Goal: Task Accomplishment & Management: Manage account settings

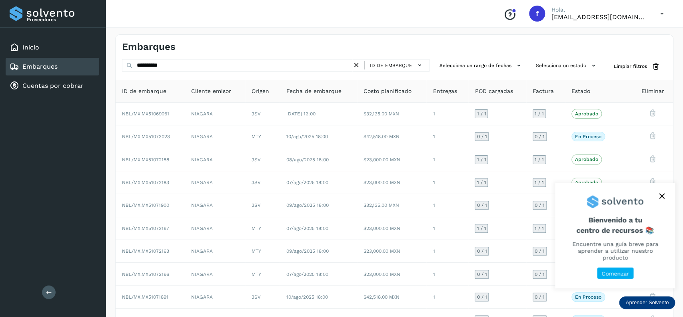
click at [661, 202] on button "close," at bounding box center [661, 196] width 12 height 12
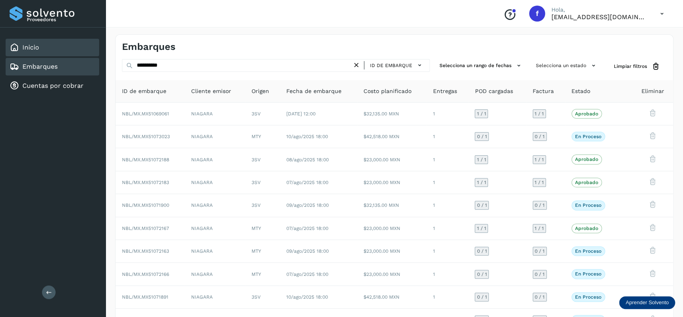
click at [44, 50] on div "Inicio" at bounding box center [53, 48] width 94 height 18
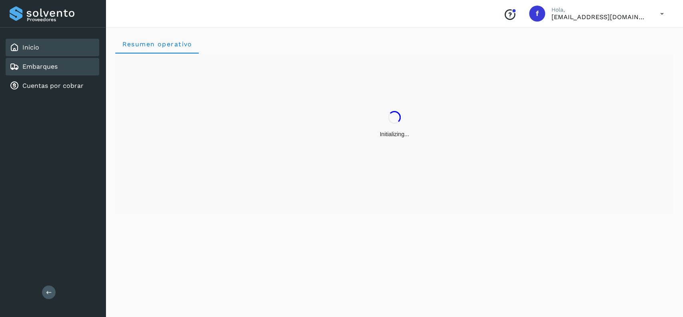
click at [76, 60] on div "Embarques" at bounding box center [53, 67] width 94 height 18
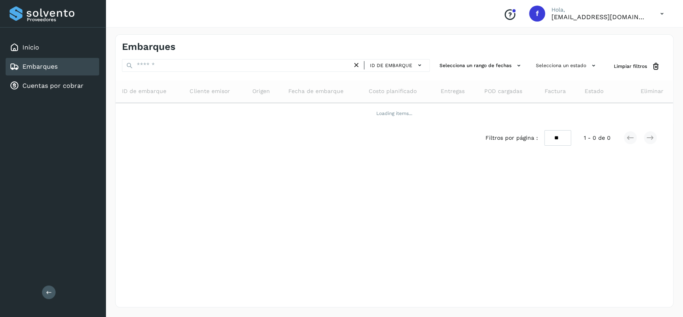
click at [402, 313] on div "Embarques ID de embarque Selecciona un rango de fechas Selecciona un estado Lim…" at bounding box center [393, 171] width 577 height 293
click at [402, 316] on div "Embarques ID de embarque Selecciona un rango de fechas Selecciona un estado Lim…" at bounding box center [393, 171] width 577 height 293
click at [400, 316] on div "Embarques ID de embarque Selecciona un rango de fechas Selecciona un estado Lim…" at bounding box center [393, 171] width 577 height 293
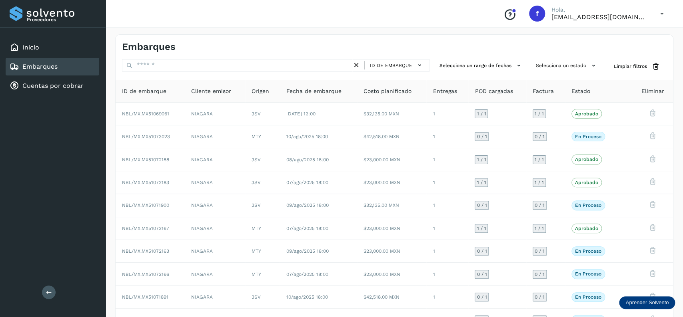
click at [80, 64] on div "Embarques" at bounding box center [53, 67] width 94 height 18
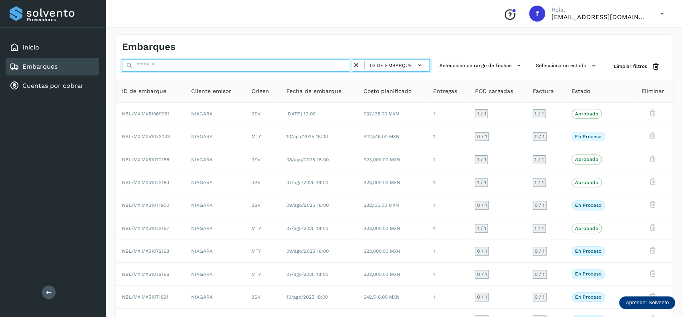
click at [211, 62] on input "text" at bounding box center [237, 65] width 230 height 13
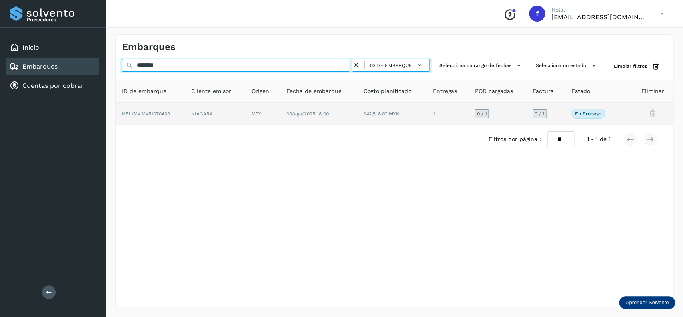
type input "********"
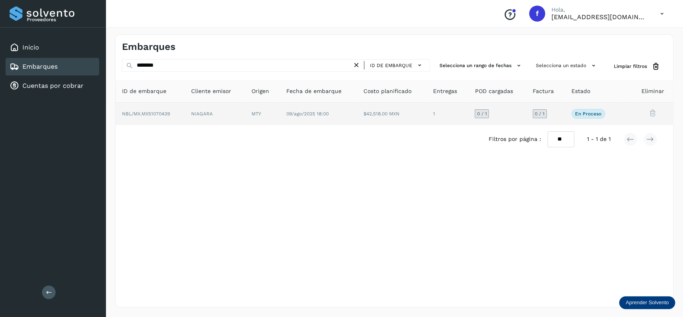
click at [357, 117] on td "09/ago/2025 18:00" at bounding box center [391, 114] width 69 height 22
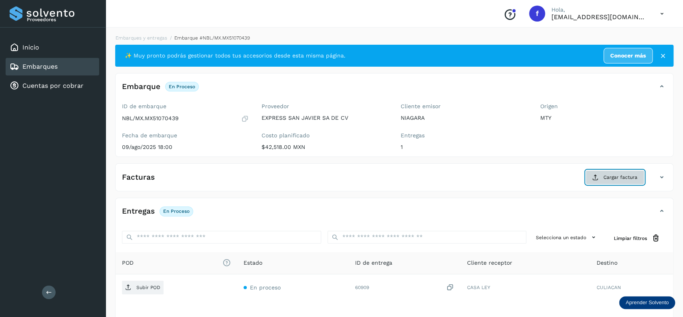
click at [611, 175] on span "Cargar factura" at bounding box center [620, 177] width 34 height 7
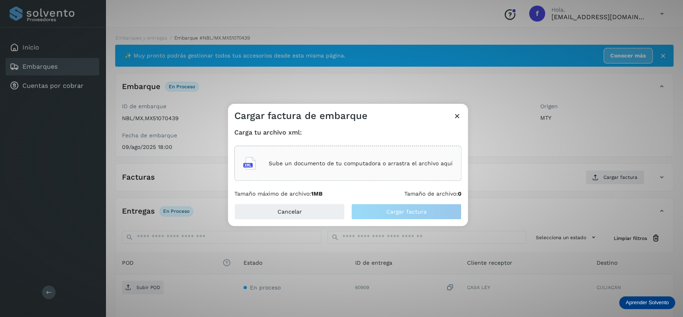
click at [363, 158] on div "Sube un documento de tu computadora o arrastra el archivo aquí" at bounding box center [347, 164] width 209 height 22
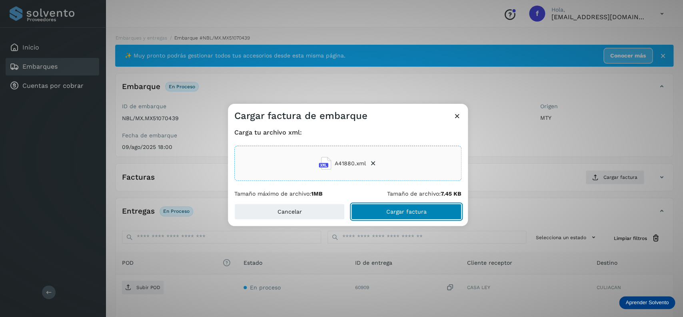
click at [426, 209] on button "Cargar factura" at bounding box center [406, 212] width 110 height 16
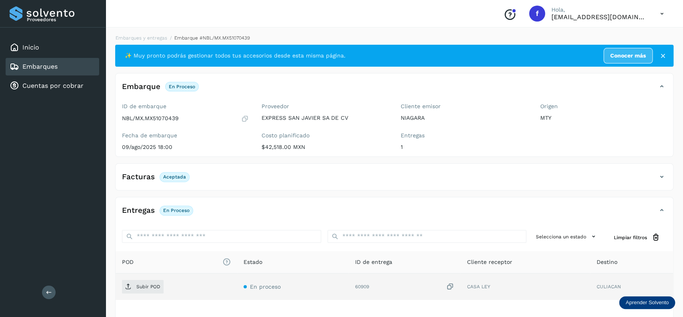
scroll to position [62, 0]
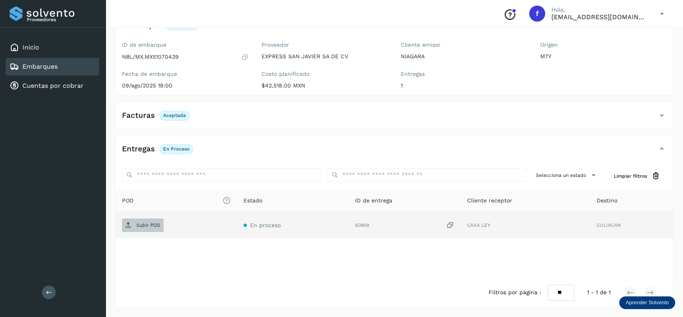
click at [151, 226] on p "Subir POD" at bounding box center [148, 226] width 24 height 6
click at [46, 68] on link "Embarques" at bounding box center [39, 67] width 35 height 8
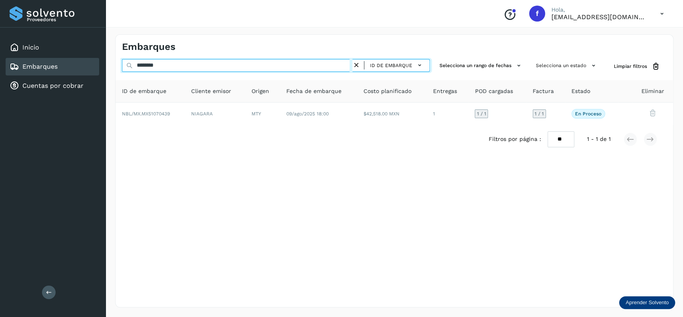
drag, startPoint x: 179, startPoint y: 65, endPoint x: 110, endPoint y: 65, distance: 68.7
click at [122, 65] on input "********" at bounding box center [237, 65] width 230 height 13
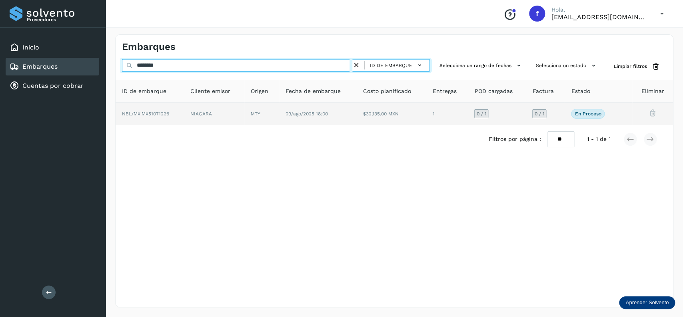
type input "********"
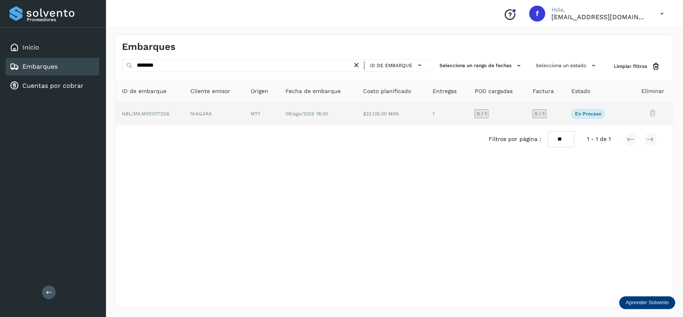
click at [356, 117] on td "09/ago/2025 18:00" at bounding box center [391, 114] width 70 height 22
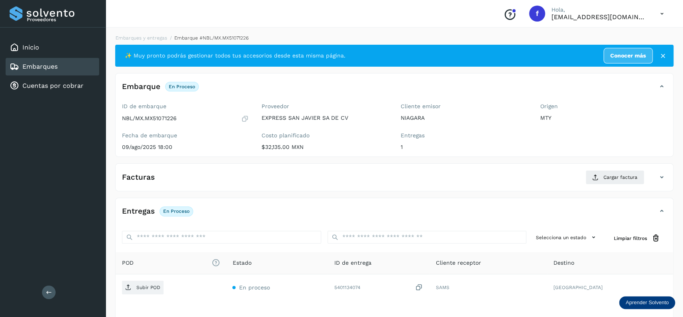
scroll to position [63, 0]
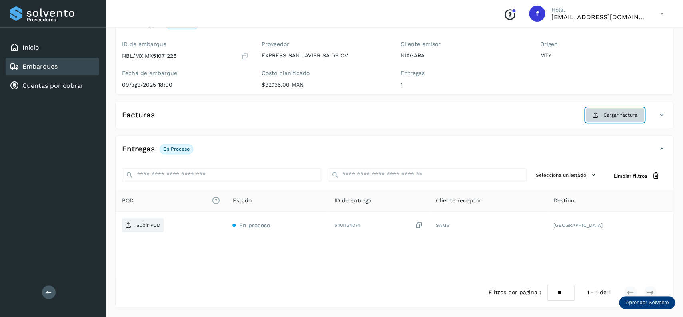
click at [625, 115] on span "Cargar factura" at bounding box center [620, 114] width 34 height 7
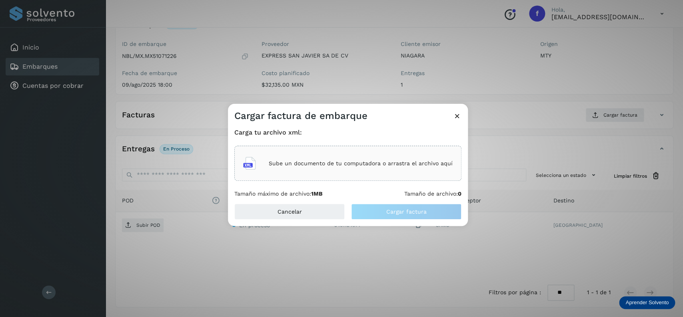
click at [380, 163] on p "Sube un documento de tu computadora o arrastra el archivo aquí" at bounding box center [361, 163] width 184 height 7
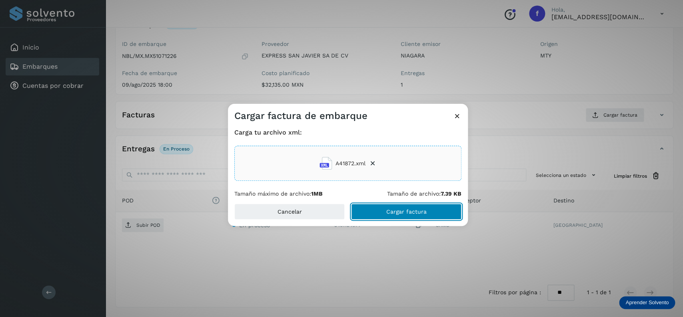
click at [385, 208] on button "Cargar factura" at bounding box center [406, 212] width 110 height 16
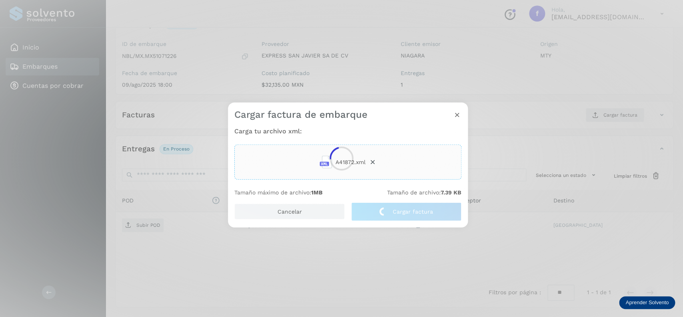
scroll to position [62, 0]
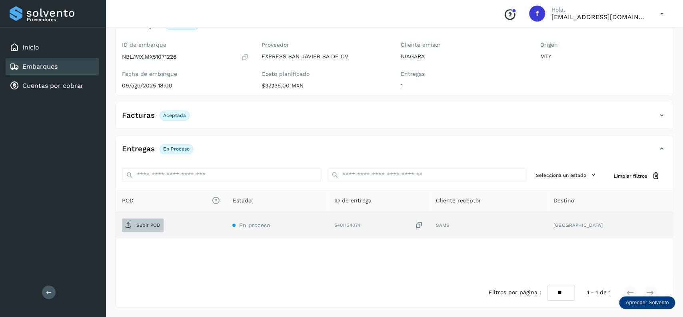
click at [147, 221] on span "Subir POD" at bounding box center [143, 225] width 42 height 13
click at [54, 66] on link "Embarques" at bounding box center [39, 67] width 35 height 8
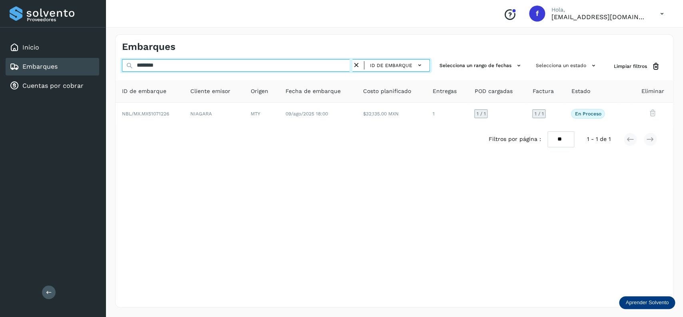
drag, startPoint x: 185, startPoint y: 60, endPoint x: 100, endPoint y: 68, distance: 85.9
click at [122, 68] on input "********" at bounding box center [237, 65] width 230 height 13
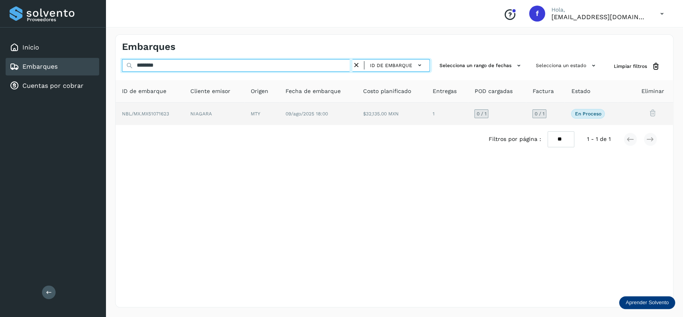
type input "********"
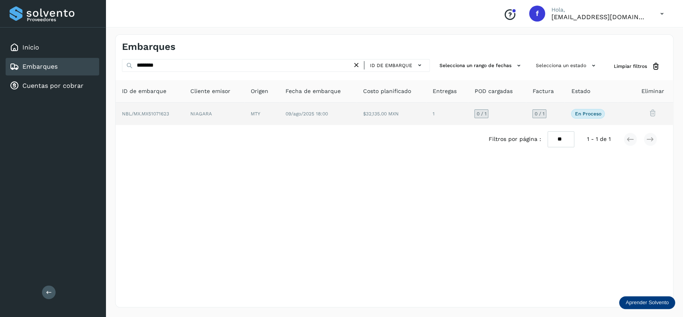
click at [468, 113] on td "1" at bounding box center [497, 114] width 58 height 22
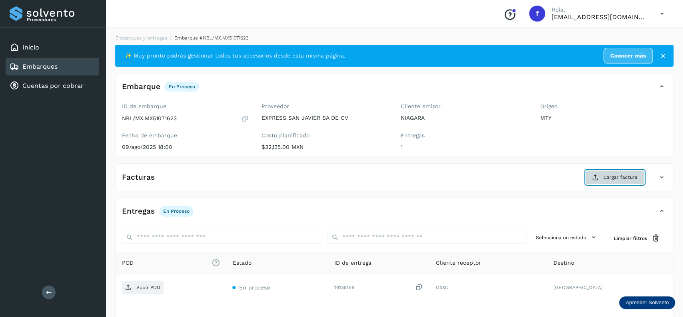
click at [598, 178] on icon at bounding box center [595, 177] width 6 height 6
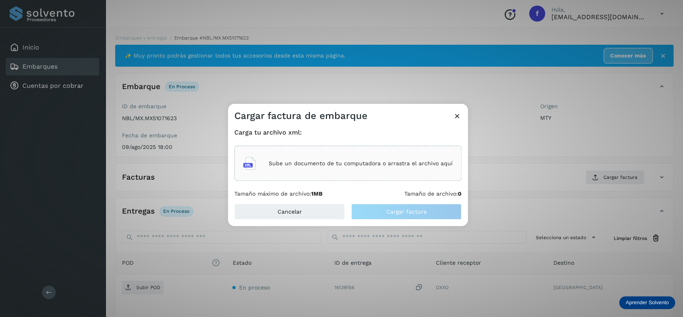
click at [301, 156] on div "Sube un documento de tu computadora o arrastra el archivo aquí" at bounding box center [347, 164] width 209 height 22
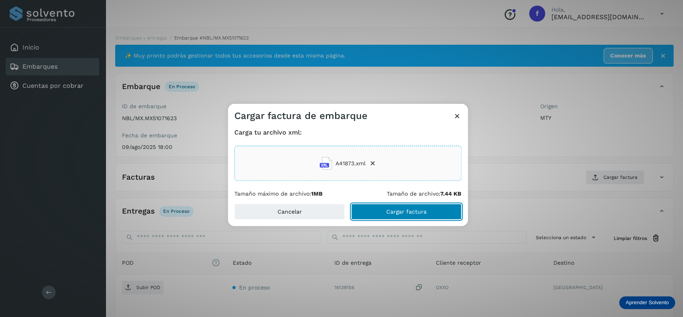
click at [380, 209] on button "Cargar factura" at bounding box center [406, 212] width 110 height 16
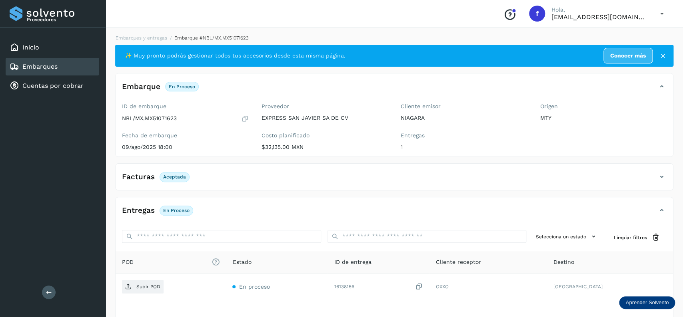
scroll to position [62, 0]
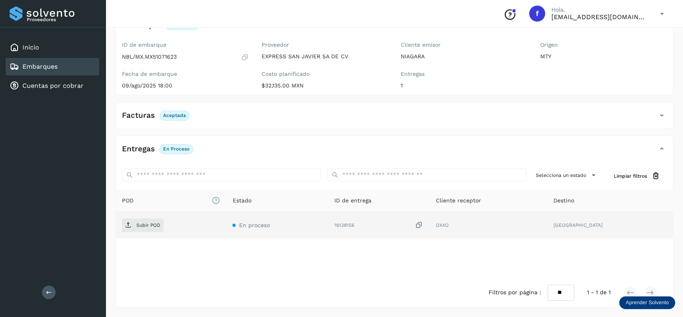
click at [170, 229] on div "Subir POD" at bounding box center [171, 226] width 98 height 14
click at [145, 222] on span "Subir POD" at bounding box center [143, 225] width 42 height 13
click at [64, 68] on div "Embarques" at bounding box center [53, 67] width 94 height 18
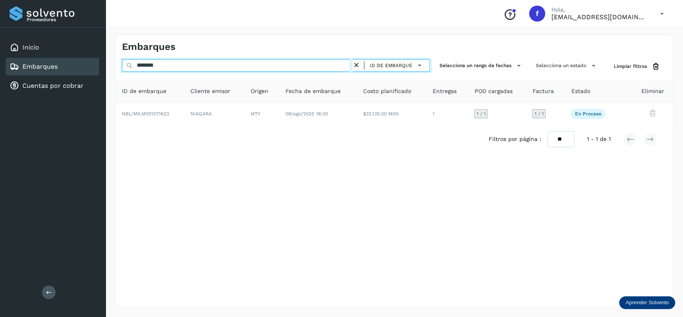
drag, startPoint x: 190, startPoint y: 62, endPoint x: 107, endPoint y: 62, distance: 83.1
click at [122, 62] on input "********" at bounding box center [237, 65] width 230 height 13
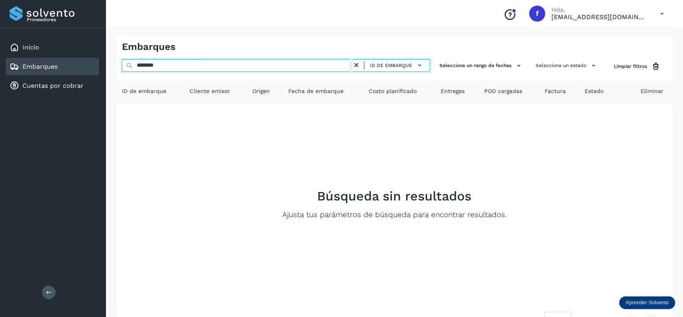
drag, startPoint x: 190, startPoint y: 62, endPoint x: 113, endPoint y: 62, distance: 76.3
click at [122, 62] on input "********" at bounding box center [237, 65] width 230 height 13
type input "********"
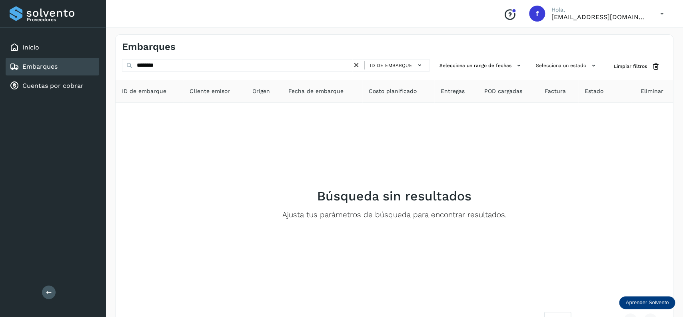
click at [356, 67] on icon at bounding box center [356, 65] width 8 height 8
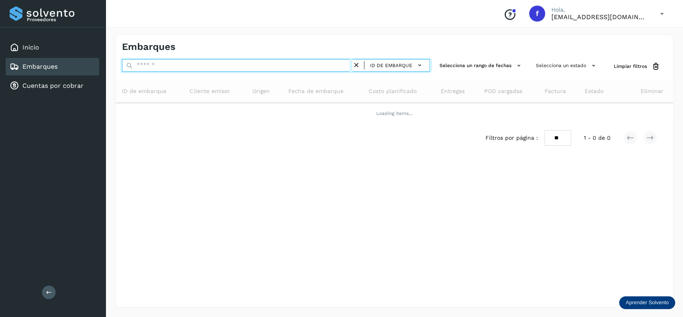
click at [311, 67] on input "text" at bounding box center [237, 65] width 230 height 13
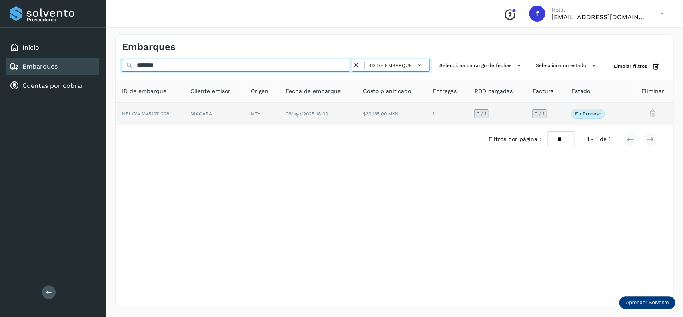
type input "********"
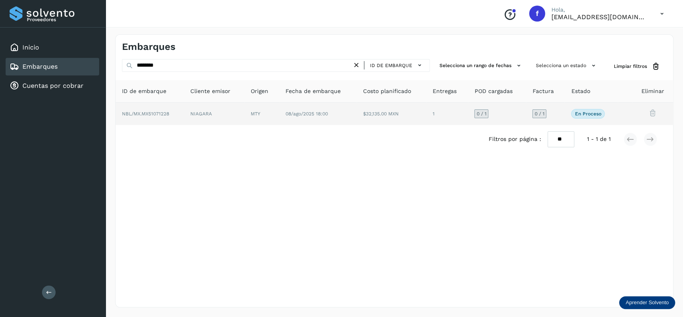
click at [279, 123] on td "MTY" at bounding box center [318, 114] width 78 height 22
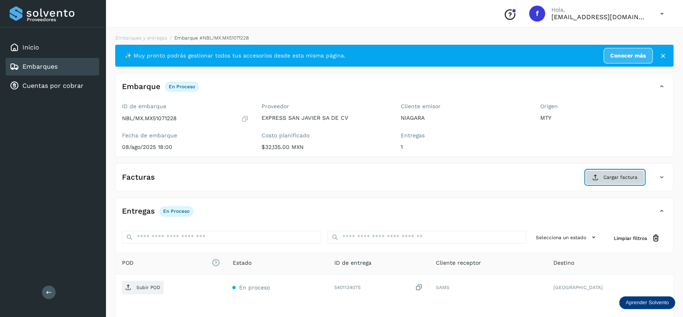
click at [613, 176] on span "Cargar factura" at bounding box center [620, 177] width 34 height 7
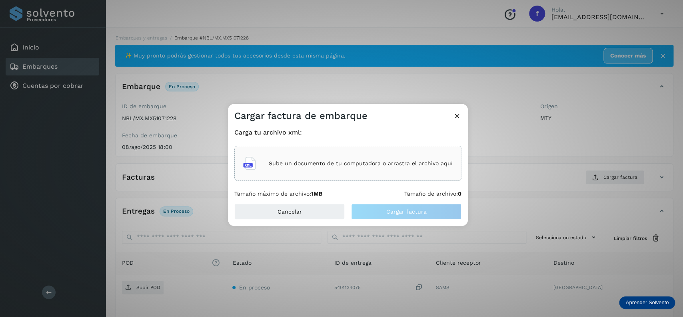
click at [387, 175] on div "Sube un documento de tu computadora o arrastra el archivo aquí" at bounding box center [347, 163] width 227 height 35
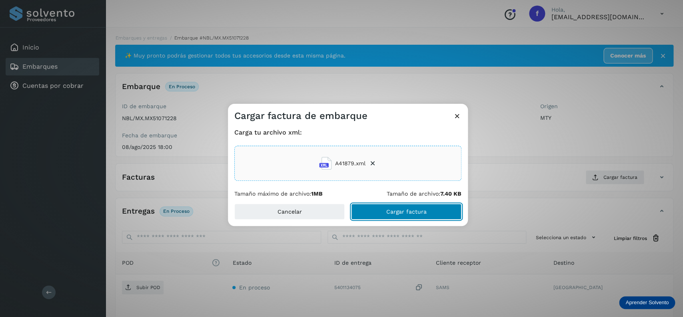
click at [399, 215] on span "Cargar factura" at bounding box center [406, 212] width 40 height 6
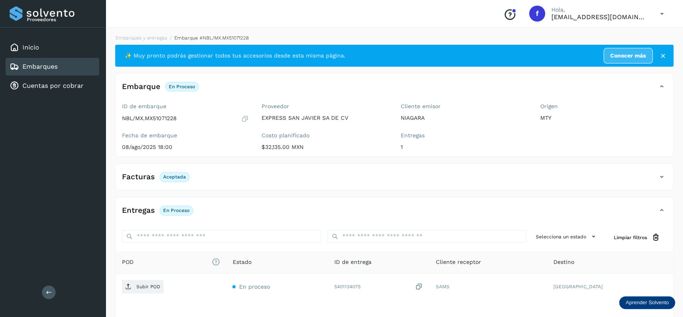
scroll to position [62, 0]
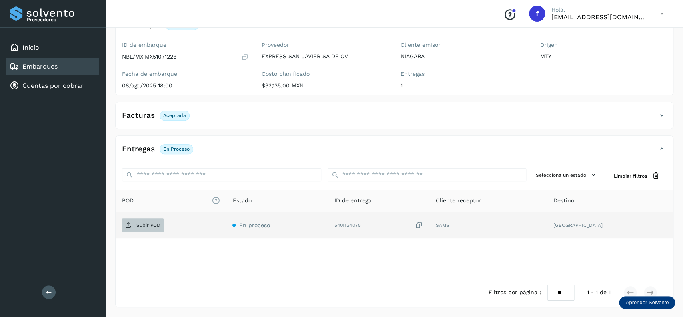
click at [141, 225] on p "Subir POD" at bounding box center [148, 226] width 24 height 6
drag, startPoint x: 76, startPoint y: 57, endPoint x: 79, endPoint y: 66, distance: 9.4
click at [76, 62] on div "Inicio Embarques Cuentas por cobrar" at bounding box center [52, 67] width 105 height 78
click at [79, 66] on div "Embarques" at bounding box center [53, 67] width 94 height 18
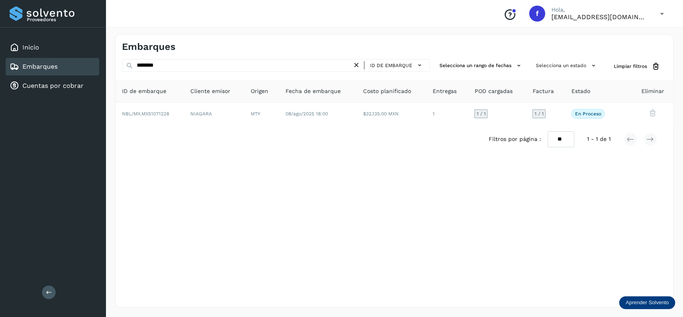
click at [354, 68] on icon at bounding box center [356, 65] width 8 height 8
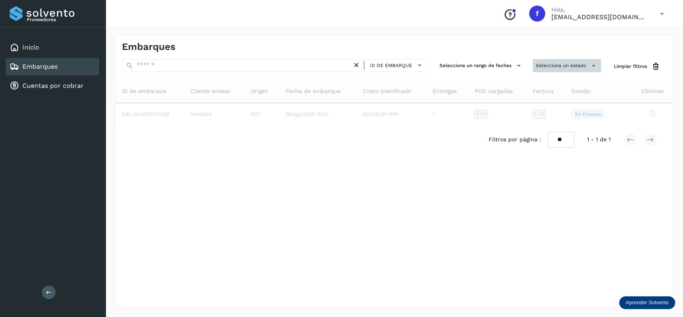
click at [543, 64] on button "Selecciona un estado" at bounding box center [566, 65] width 68 height 13
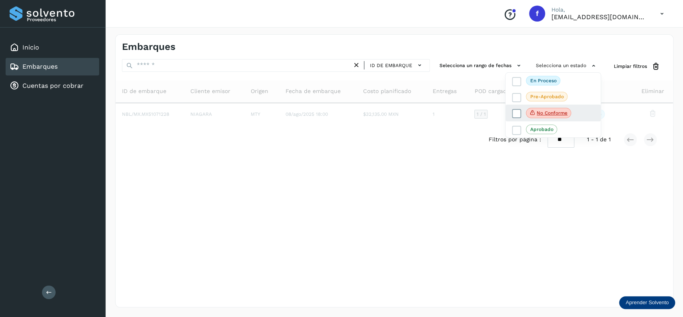
click at [519, 112] on icon at bounding box center [516, 114] width 8 height 8
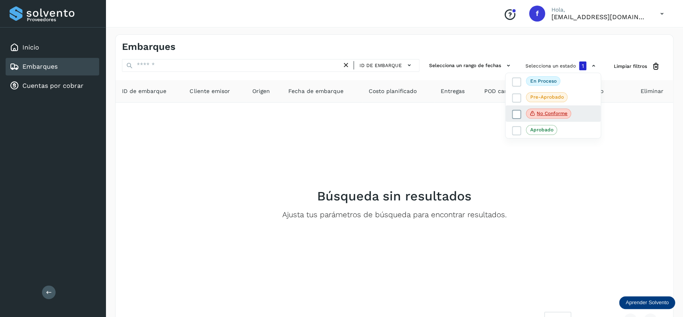
click at [517, 109] on label "No conforme" at bounding box center [540, 114] width 59 height 10
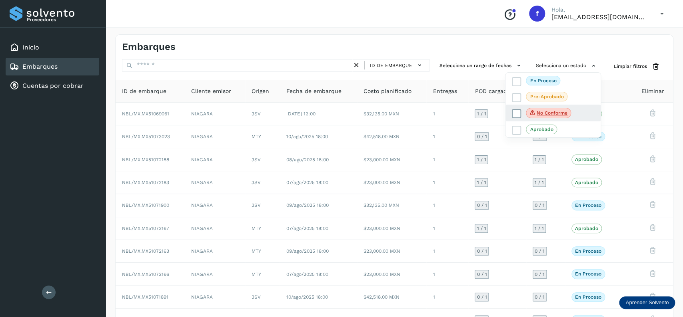
click at [513, 109] on label "No conforme" at bounding box center [540, 113] width 59 height 10
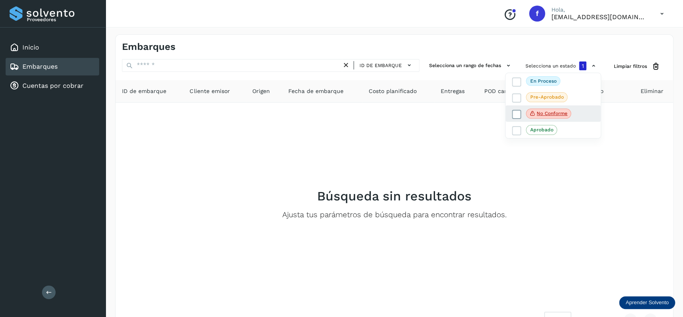
click at [513, 109] on div "No conforme" at bounding box center [552, 113] width 95 height 17
click at [516, 115] on icon at bounding box center [516, 114] width 8 height 8
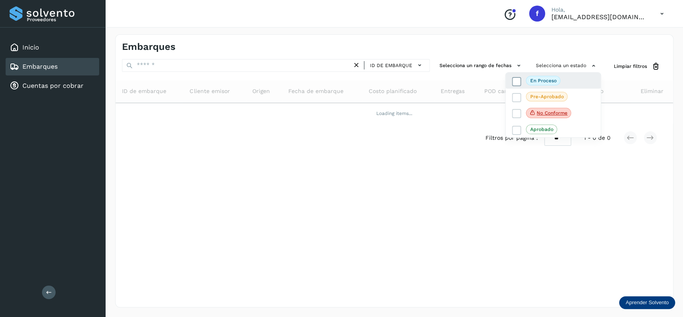
click at [517, 82] on icon at bounding box center [516, 82] width 8 height 8
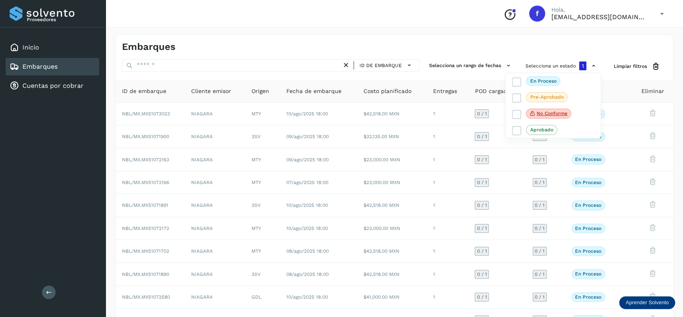
click at [331, 152] on div at bounding box center [341, 158] width 683 height 317
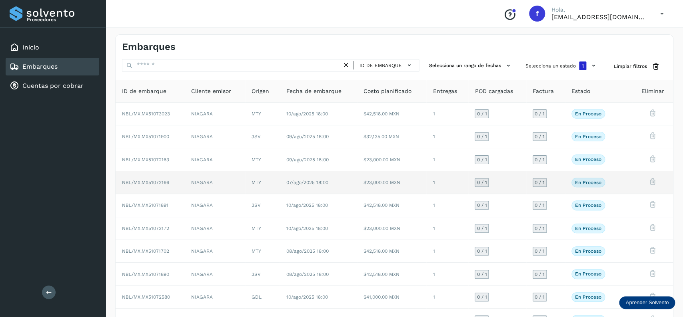
scroll to position [56, 0]
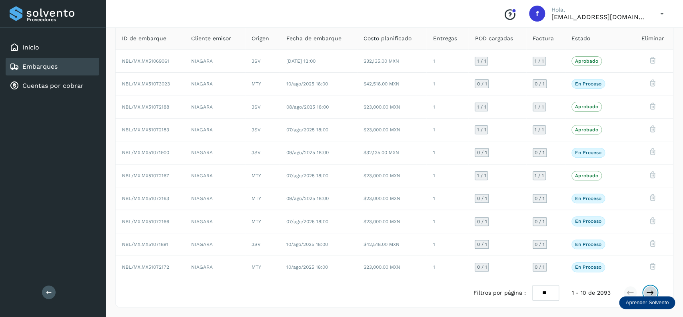
click at [651, 295] on icon at bounding box center [650, 293] width 8 height 8
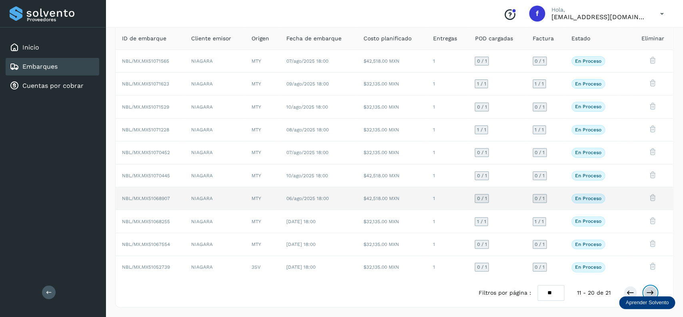
scroll to position [0, 0]
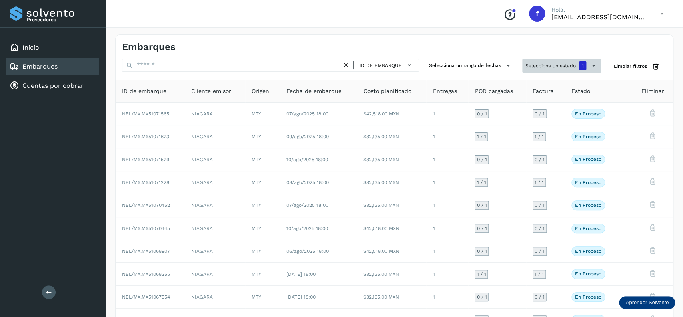
click at [565, 66] on button "Selecciona un estado 1" at bounding box center [561, 66] width 79 height 14
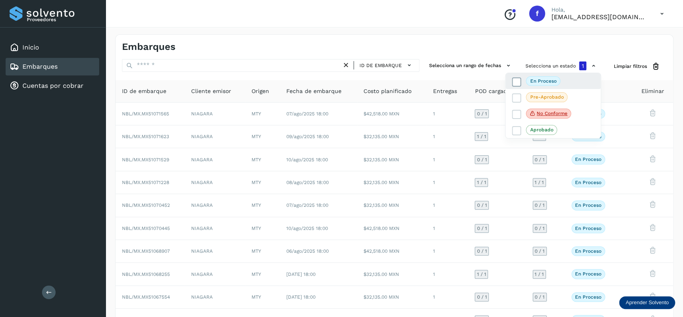
click at [519, 84] on icon at bounding box center [516, 82] width 8 height 8
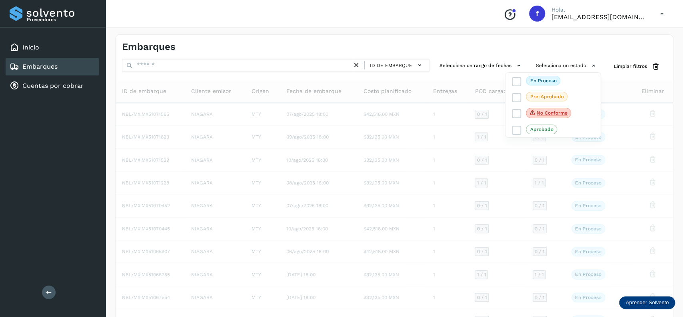
click at [229, 68] on div at bounding box center [341, 158] width 683 height 317
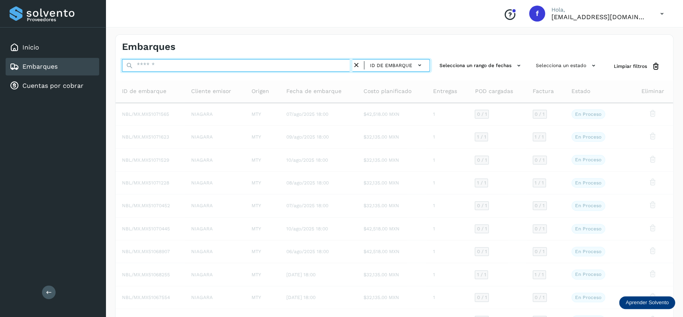
click at [236, 68] on input "text" at bounding box center [237, 65] width 230 height 13
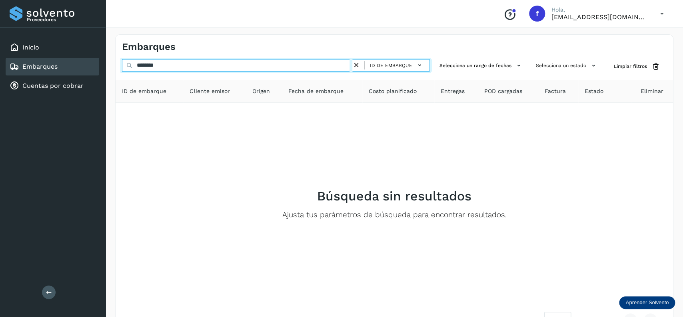
type input "********"
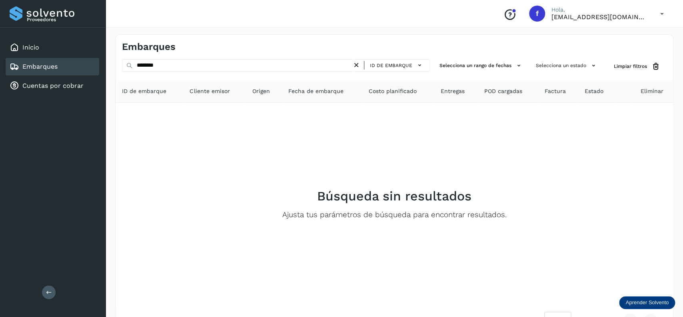
click at [356, 63] on icon at bounding box center [356, 65] width 8 height 8
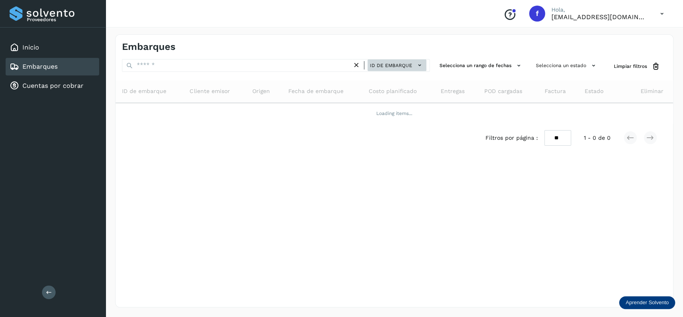
click at [385, 68] on span "ID de embarque" at bounding box center [391, 65] width 42 height 7
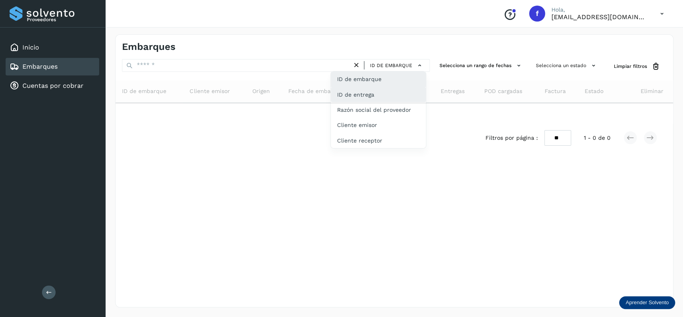
click at [378, 117] on div "ID de entrega" at bounding box center [377, 124] width 95 height 15
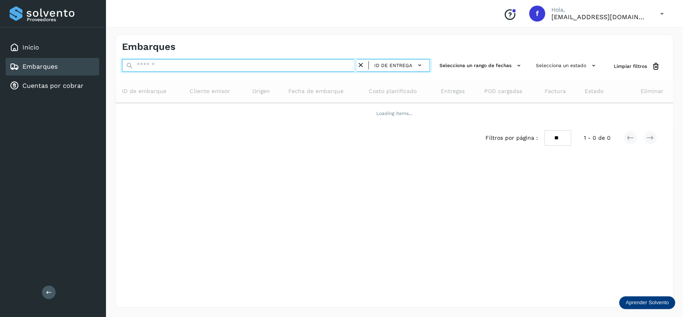
click at [130, 62] on input "text" at bounding box center [239, 65] width 235 height 13
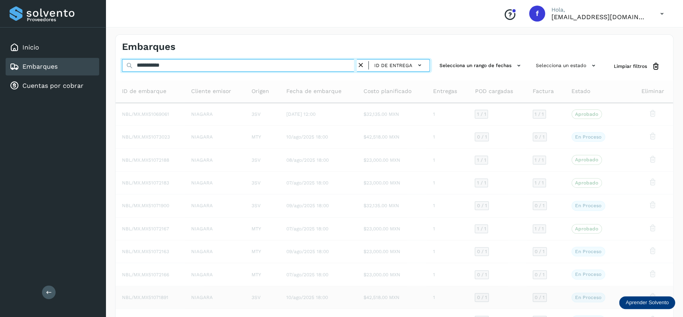
type input "**********"
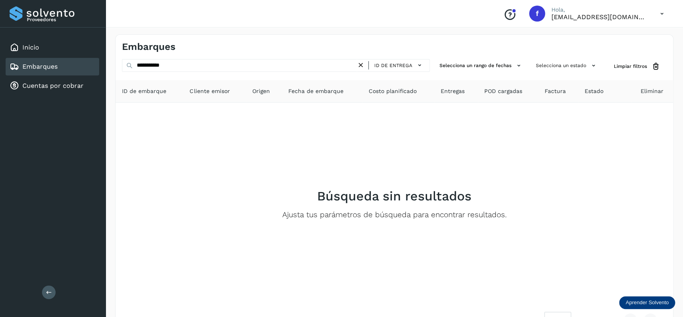
click at [363, 64] on icon at bounding box center [360, 65] width 8 height 8
